Goal: Find specific page/section: Find specific page/section

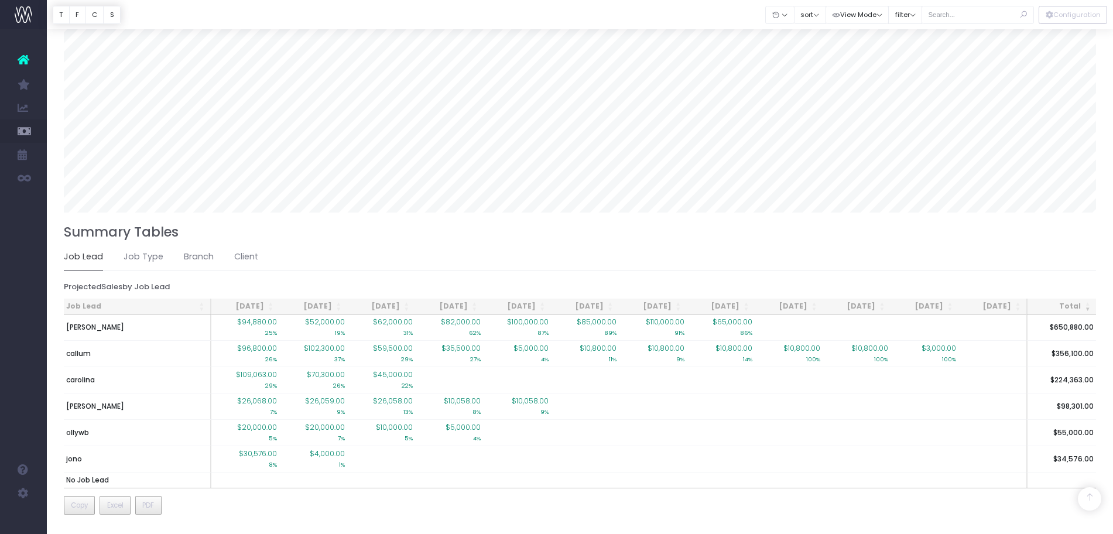
scroll to position [780, 0]
click at [224, 235] on ul "Job Lead Job Type Branch Client" at bounding box center [580, 257] width 1033 height 26
click at [235, 235] on link "Client" at bounding box center [246, 257] width 24 height 27
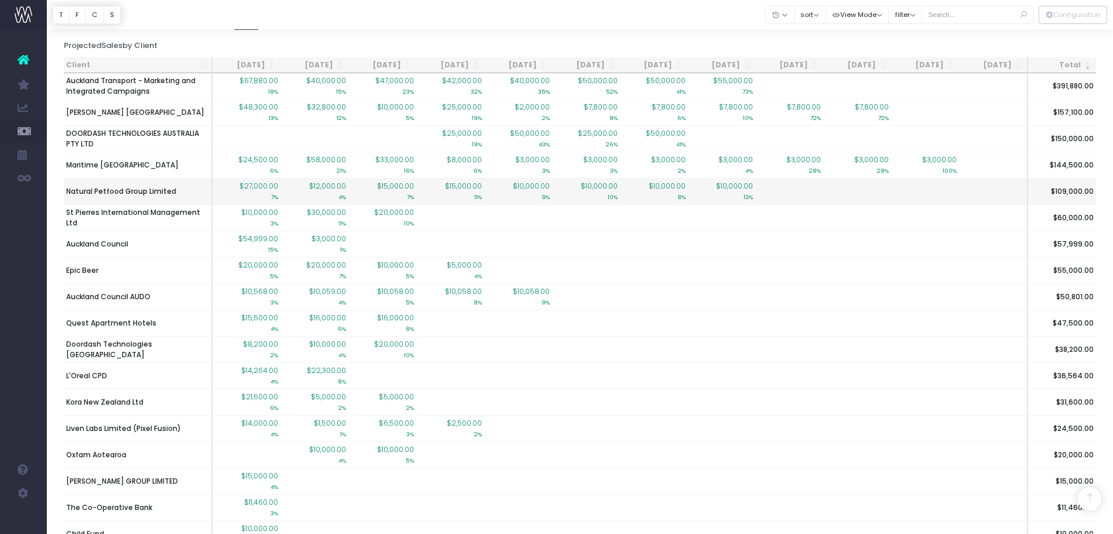
scroll to position [1021, 0]
click at [163, 64] on th "Client" at bounding box center [138, 66] width 149 height 16
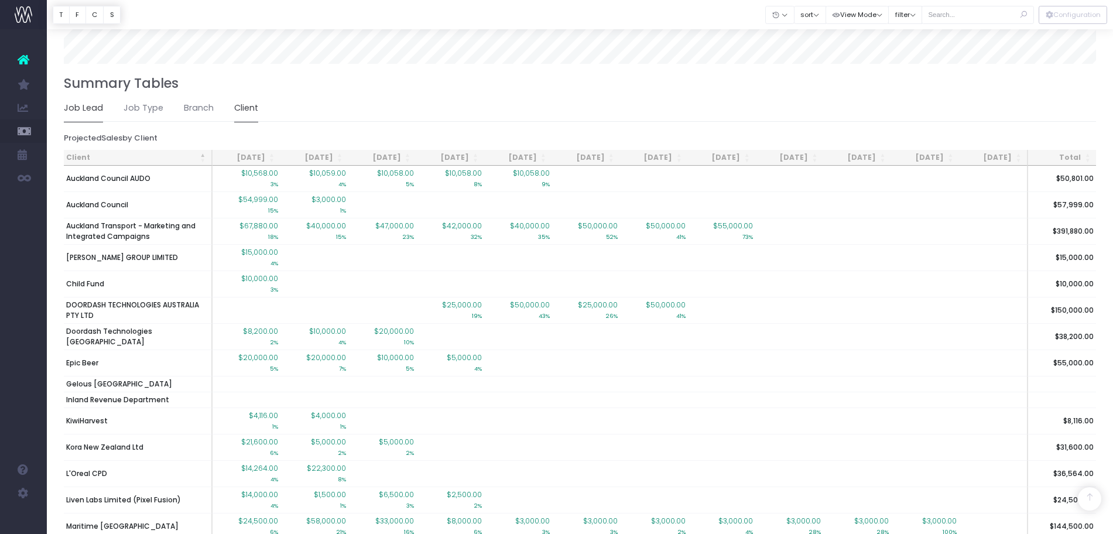
click at [93, 109] on link "Job Lead" at bounding box center [83, 108] width 39 height 27
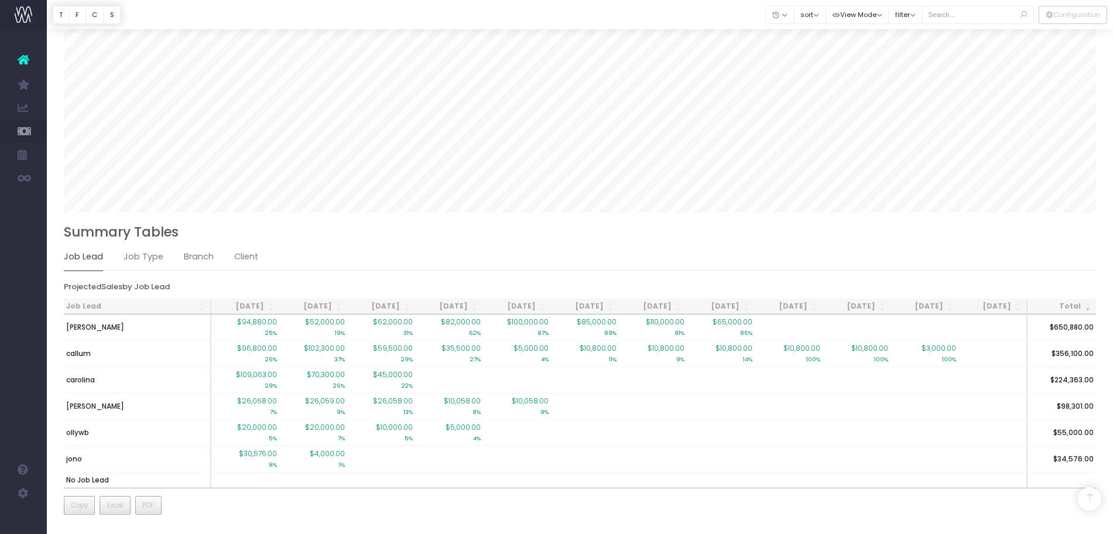
scroll to position [781, 0]
click at [562, 15] on input "text" at bounding box center [978, 15] width 112 height 18
type input "lor"
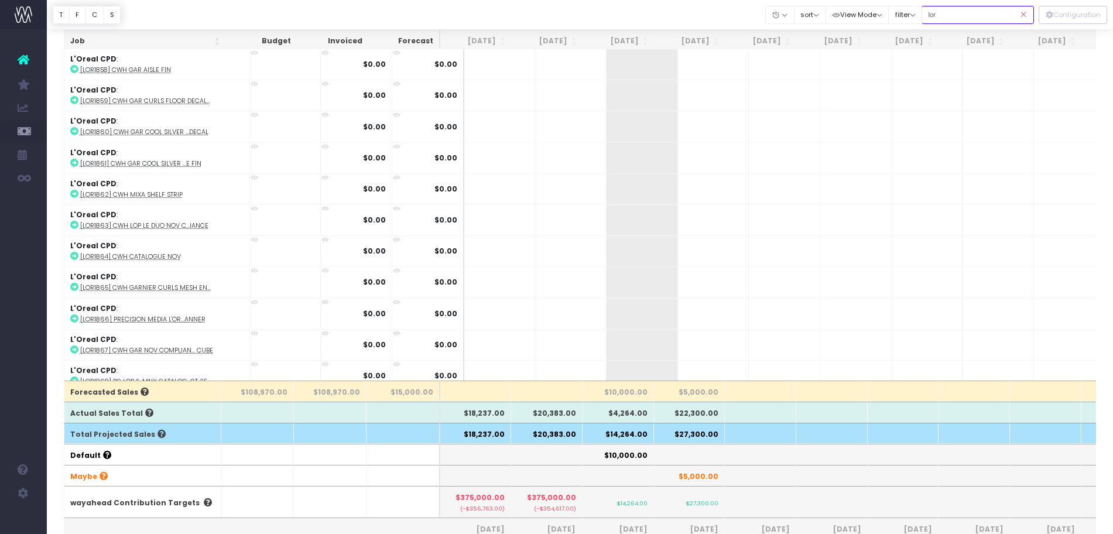
scroll to position [3128, 0]
click at [562, 11] on icon at bounding box center [1024, 15] width 20 height 24
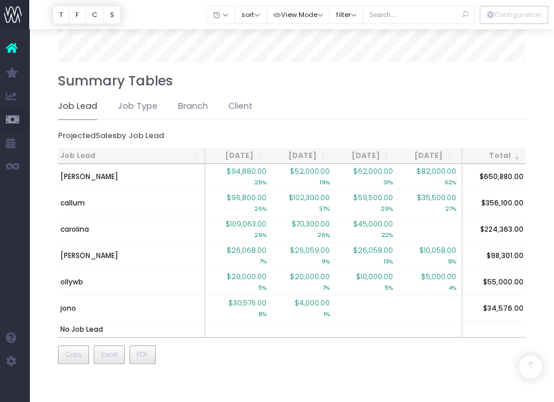
scroll to position [706, 0]
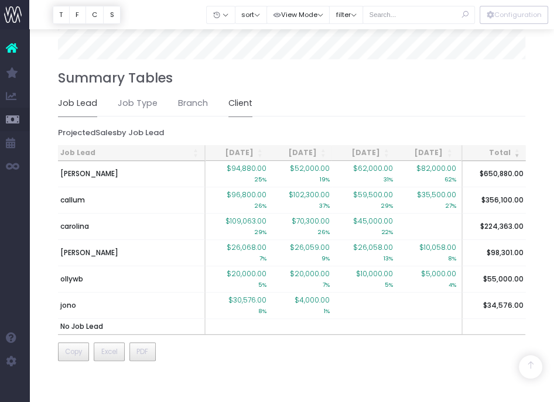
click at [234, 108] on link "Client" at bounding box center [240, 103] width 24 height 27
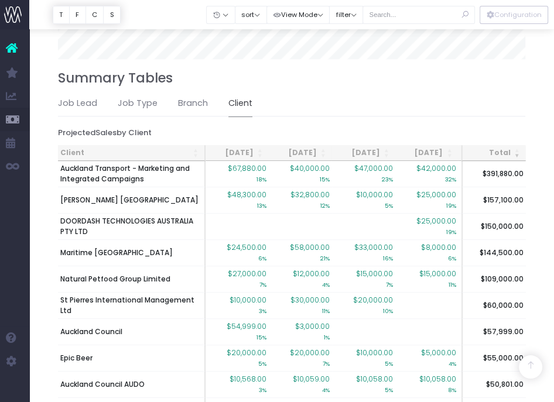
click at [152, 158] on th "Client" at bounding box center [132, 153] width 148 height 16
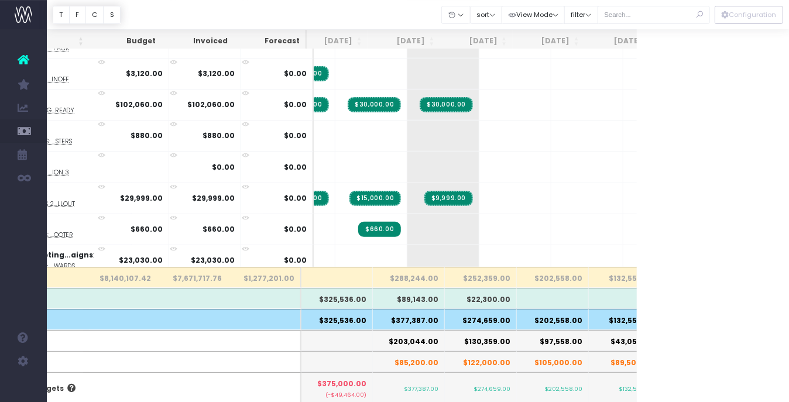
scroll to position [133, 135]
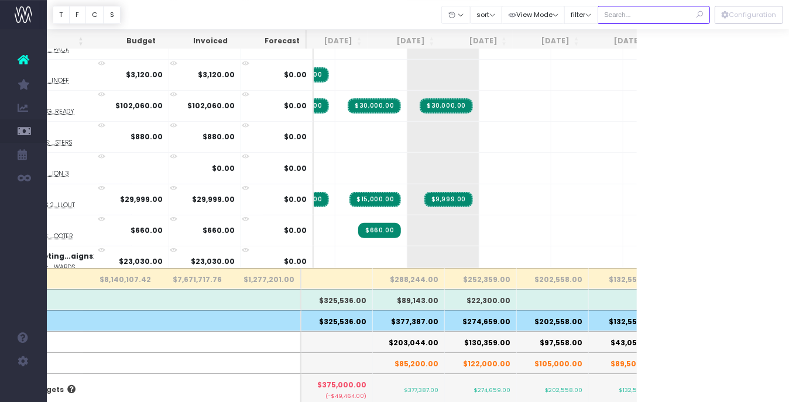
click at [562, 12] on input "text" at bounding box center [654, 15] width 112 height 18
type input "maybe"
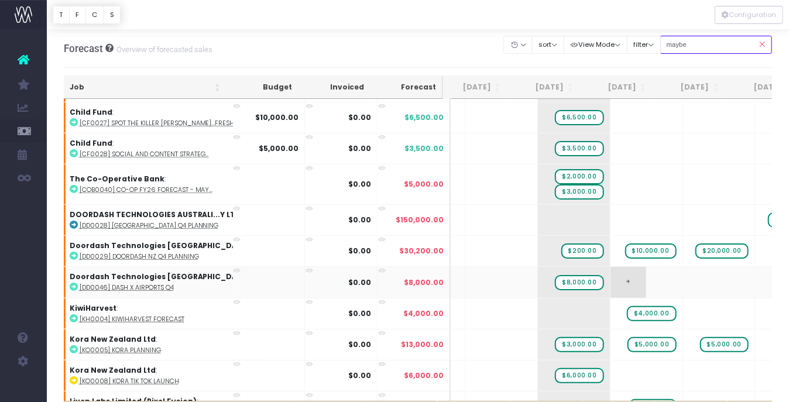
scroll to position [101, 85]
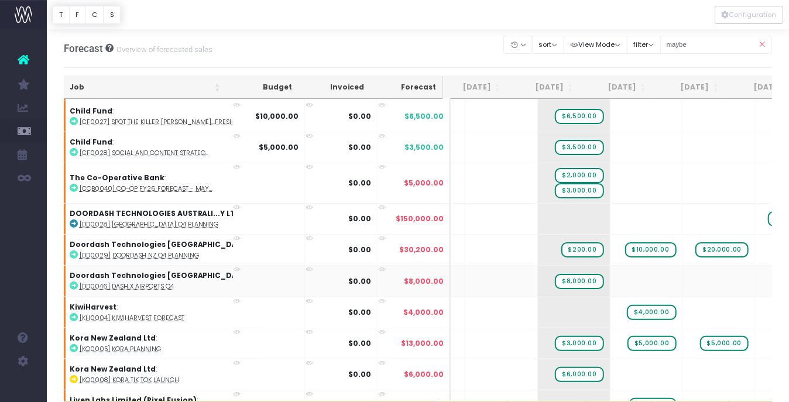
click at [129, 235] on abbr "[DD0046] Dash x Airports Q4" at bounding box center [127, 286] width 94 height 9
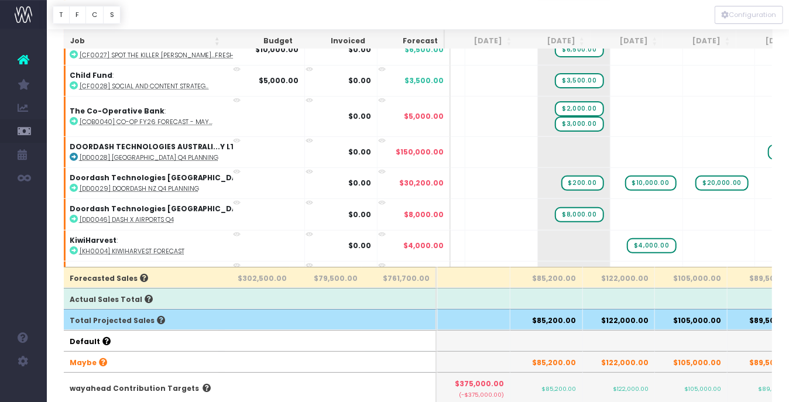
scroll to position [139, 0]
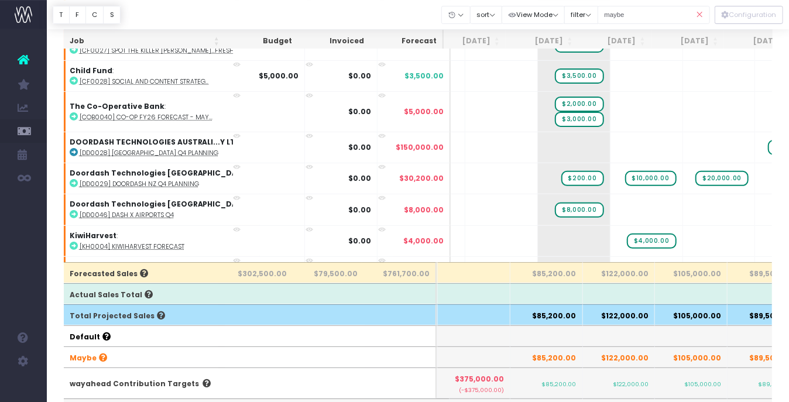
click at [562, 5] on icon at bounding box center [700, 15] width 20 height 24
click at [562, 15] on icon at bounding box center [700, 15] width 20 height 24
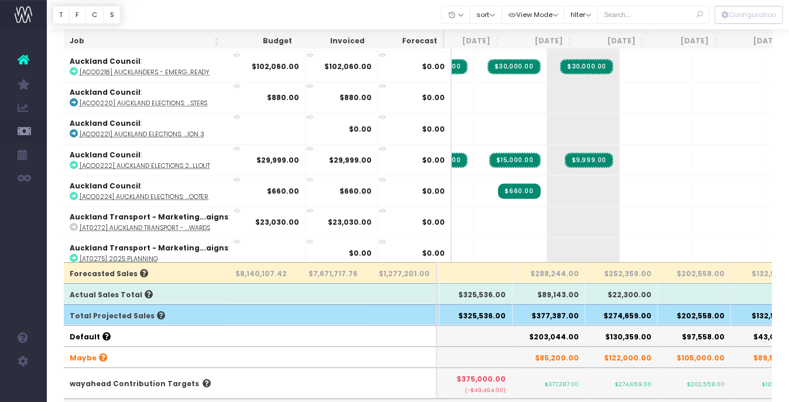
click at [550, 235] on th "$377,387.00" at bounding box center [549, 315] width 73 height 21
click at [562, 10] on input "text" at bounding box center [654, 15] width 112 height 18
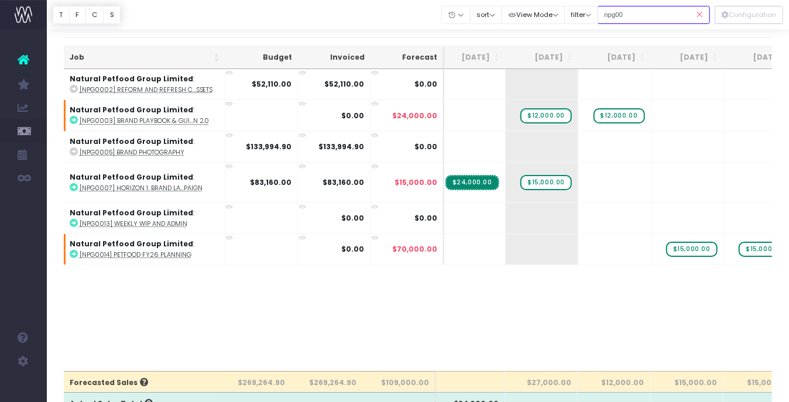
scroll to position [28, 0]
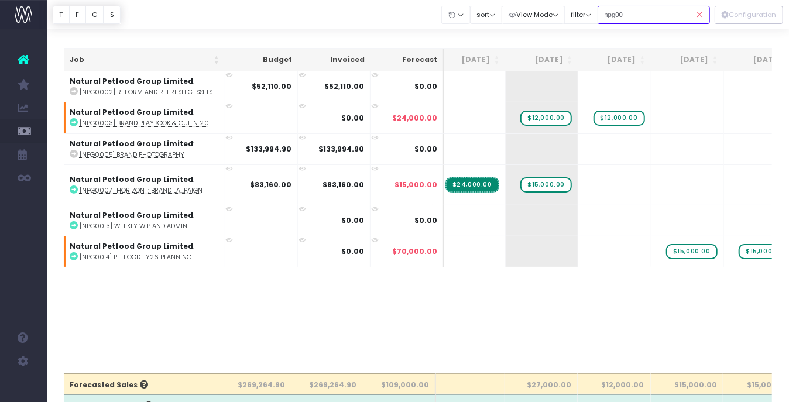
type input "npg00"
click at [562, 16] on icon at bounding box center [700, 15] width 20 height 24
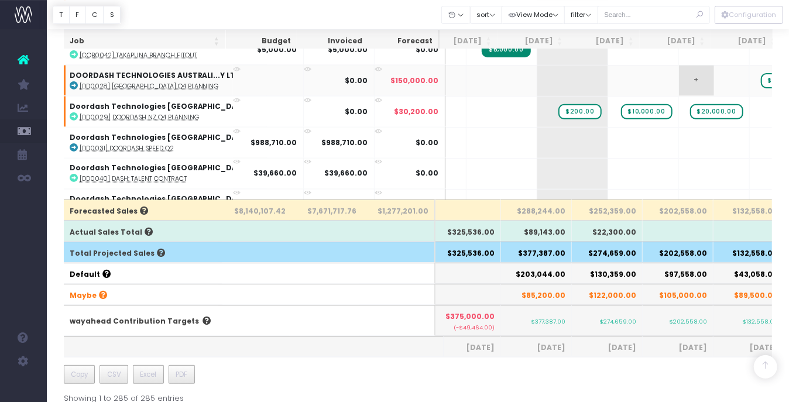
scroll to position [933, 85]
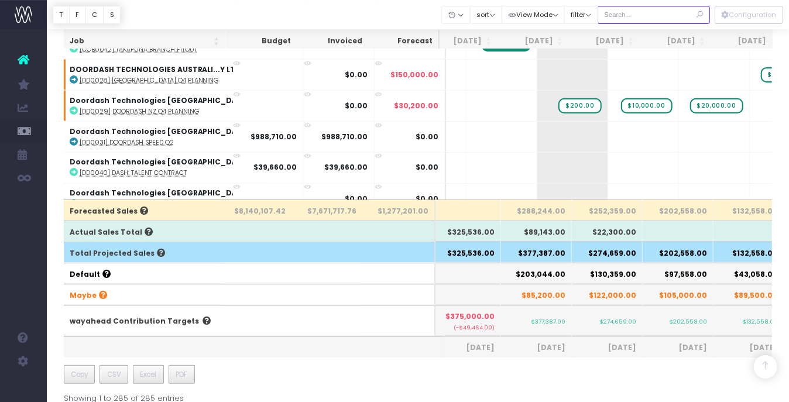
click at [562, 11] on input "text" at bounding box center [654, 15] width 112 height 18
type input "st pie"
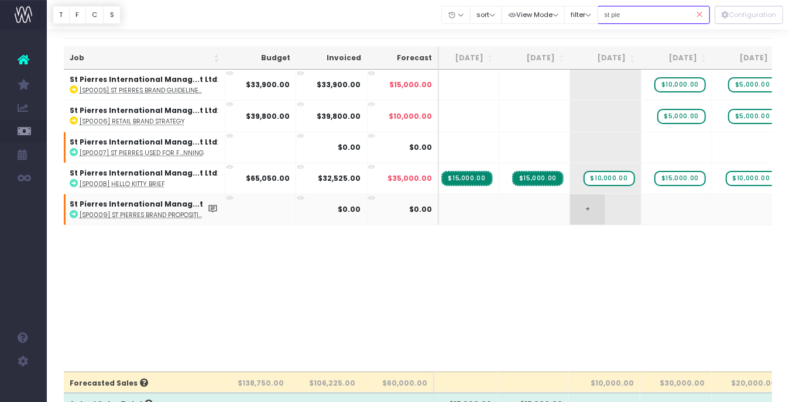
scroll to position [0, 6]
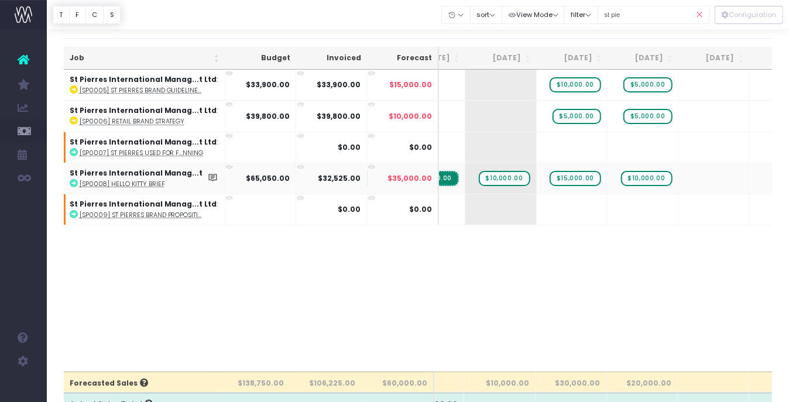
click at [132, 180] on abbr "[SP0008] Hello Kitty brief" at bounding box center [122, 184] width 85 height 9
